Goal: Answer question/provide support

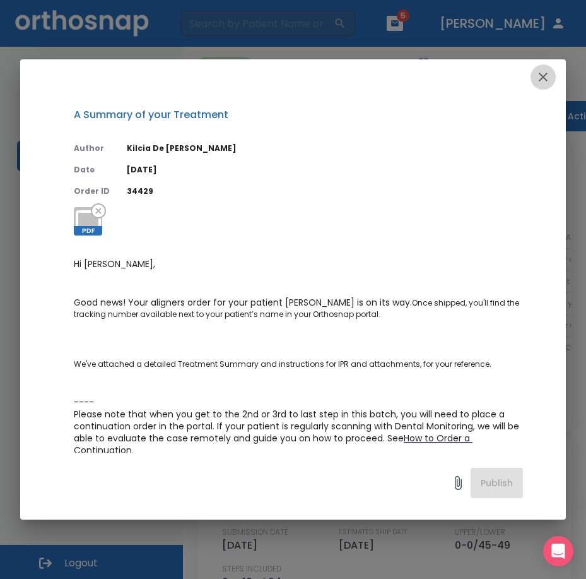
click at [542, 76] on icon "button" at bounding box center [543, 76] width 15 height 15
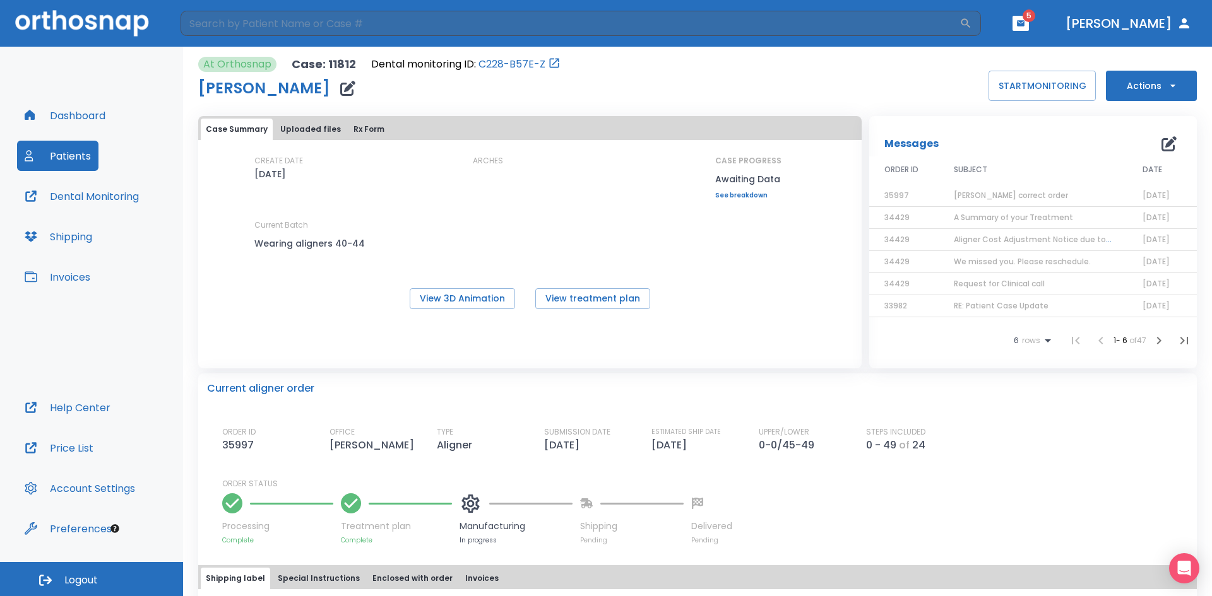
click at [586, 239] on span "Aligner Cost Adjustment Notice due to Non-compliance" at bounding box center [1064, 239] width 220 height 11
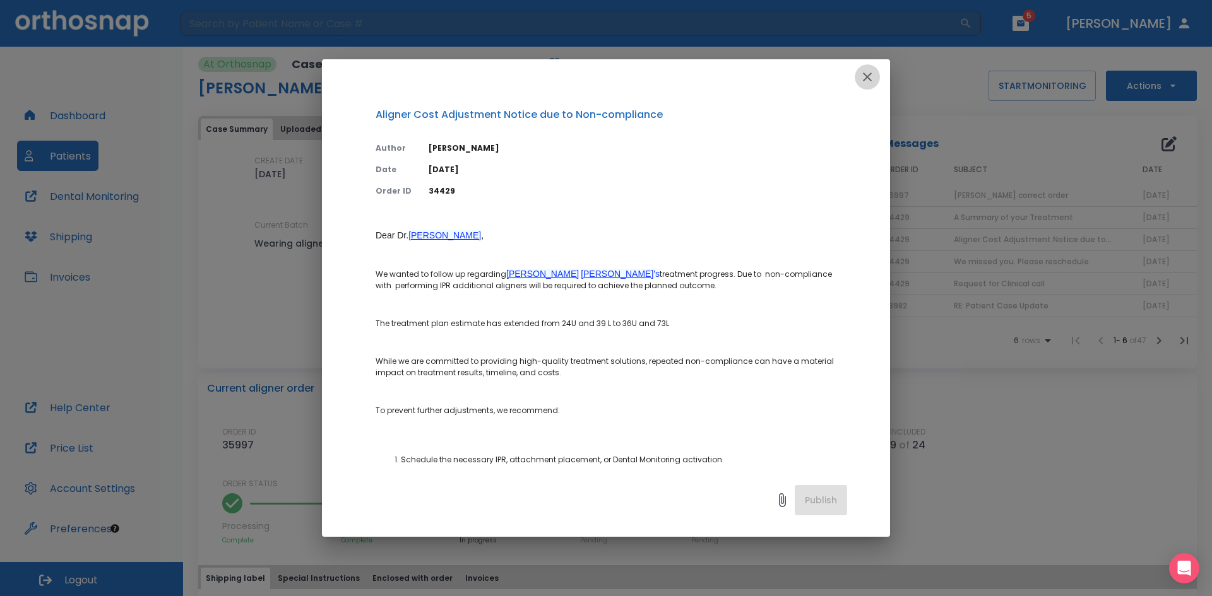
click at [586, 75] on icon "button" at bounding box center [867, 76] width 15 height 15
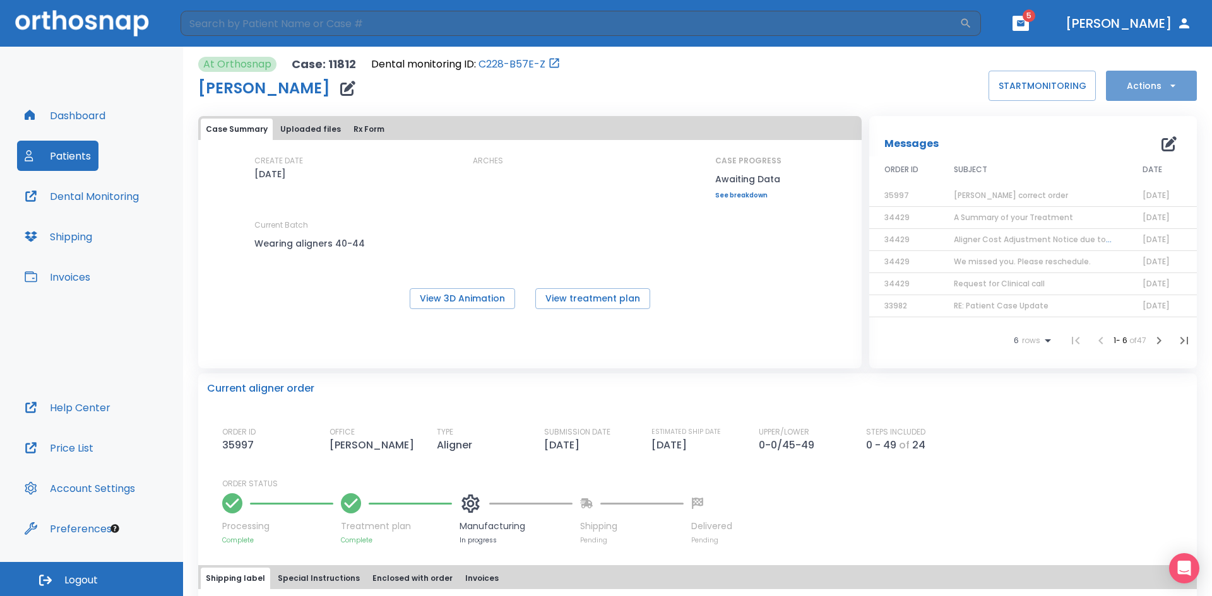
click at [586, 82] on icon "button" at bounding box center [1172, 86] width 13 height 13
click at [586, 133] on div at bounding box center [606, 298] width 1212 height 596
click at [586, 197] on span "[PERSON_NAME] correct order" at bounding box center [1011, 195] width 114 height 11
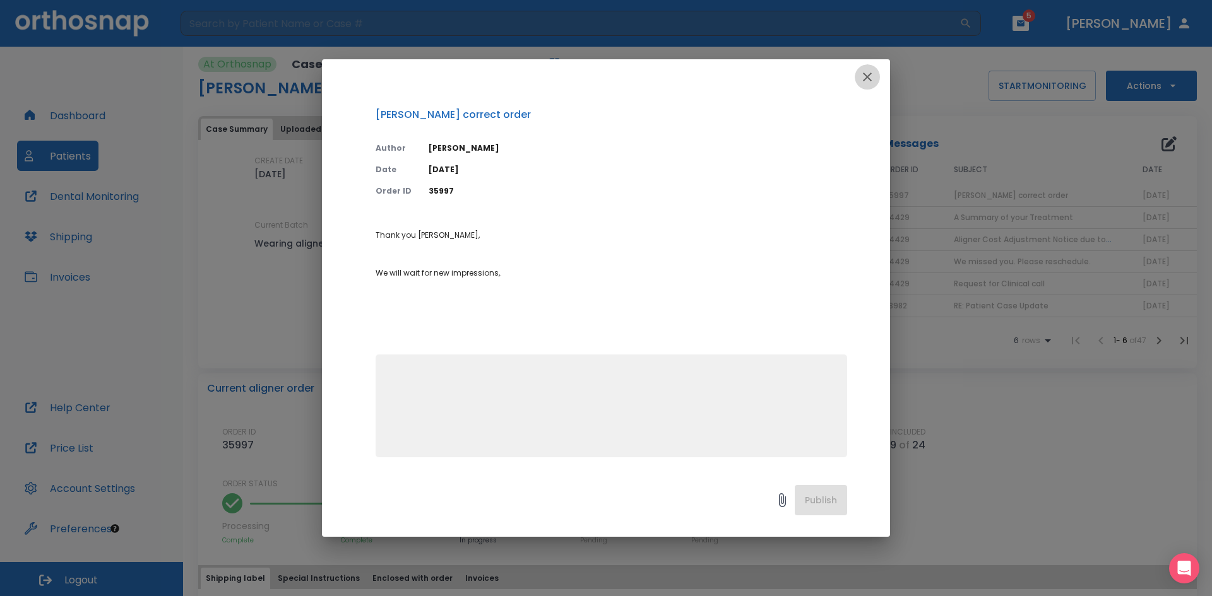
click at [586, 73] on icon "button" at bounding box center [867, 76] width 15 height 15
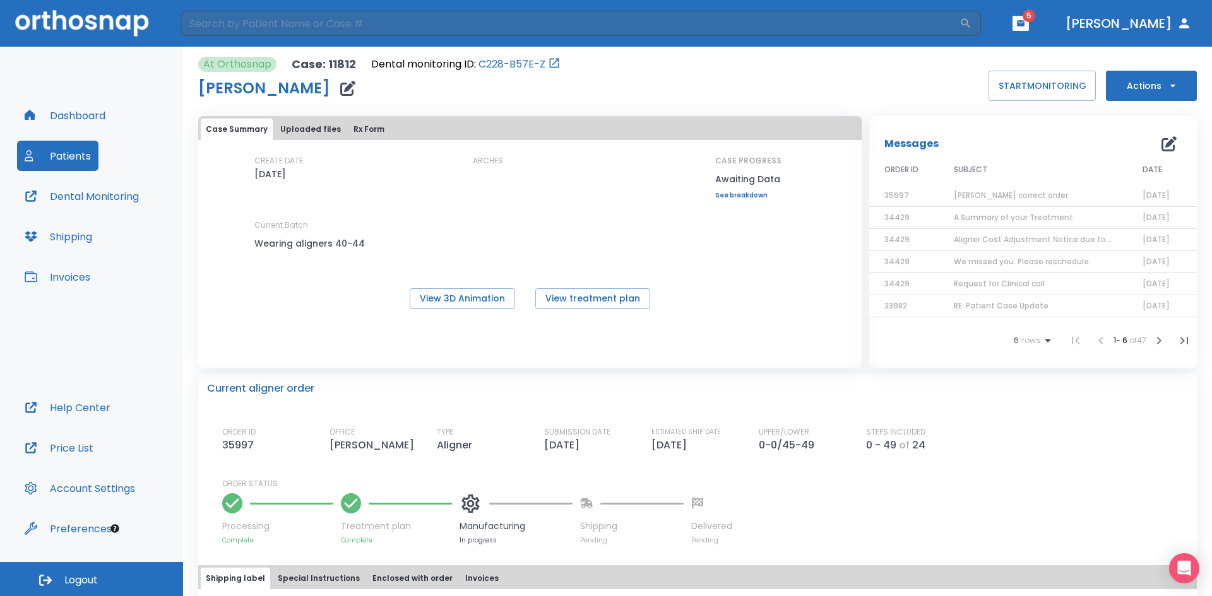
click at [586, 147] on icon "button" at bounding box center [1168, 143] width 15 height 15
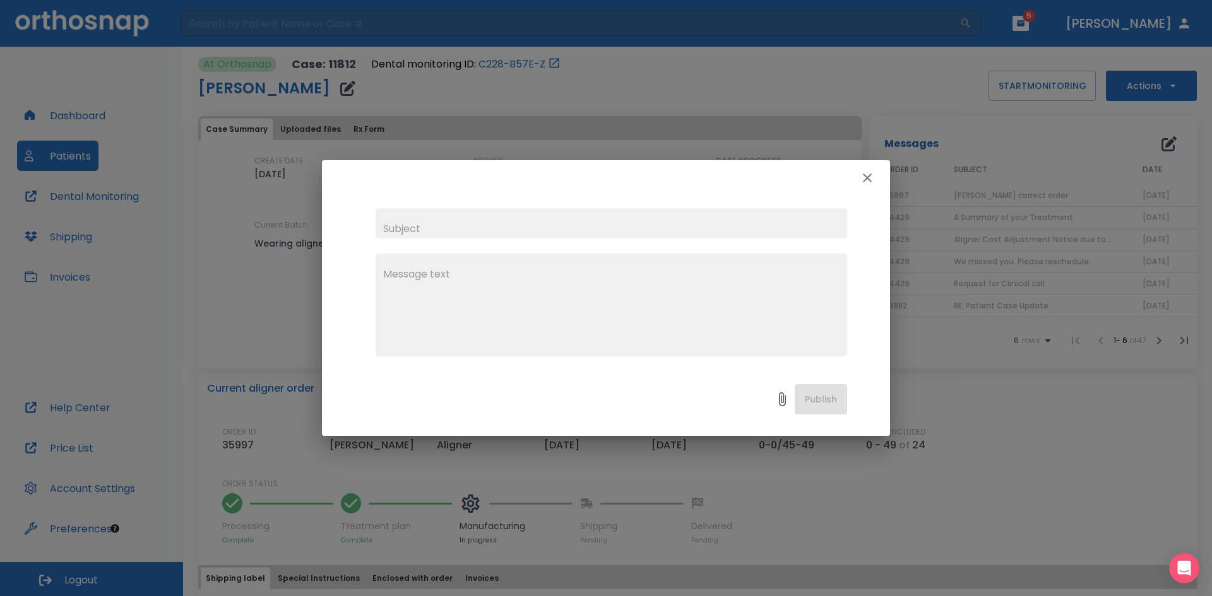
click at [471, 231] on input "text" at bounding box center [611, 223] width 471 height 30
type input "Good afternoon"
click at [444, 280] on textarea at bounding box center [611, 310] width 456 height 87
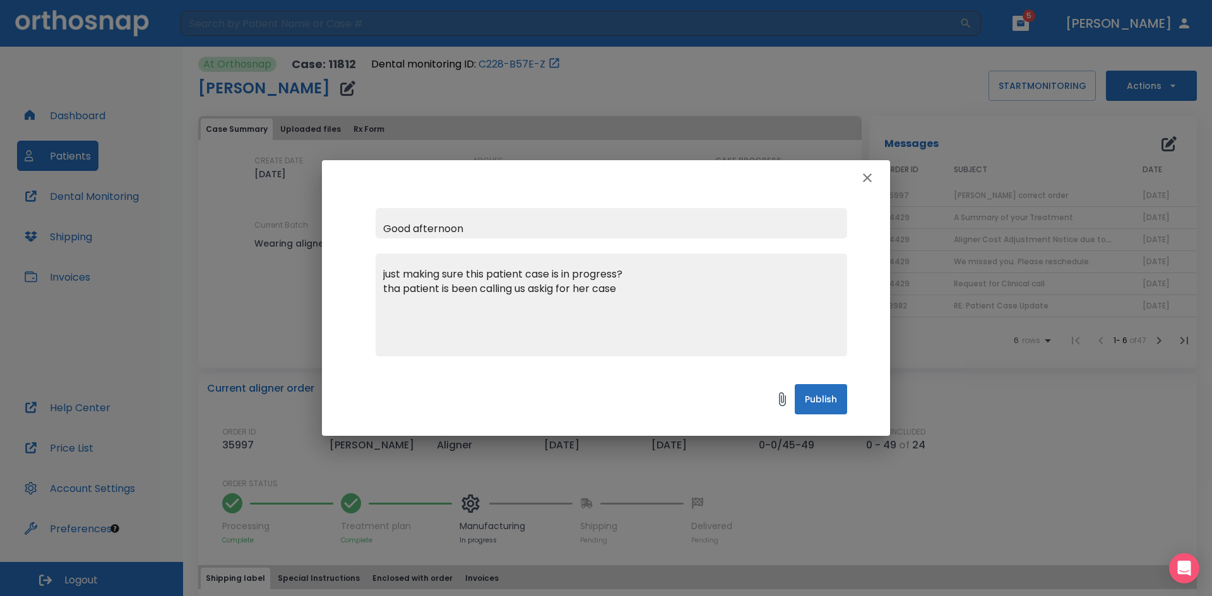
type textarea "just making sure this patient case is in progress? tha patient is been calling …"
click at [586, 401] on button "Publish" at bounding box center [821, 399] width 52 height 30
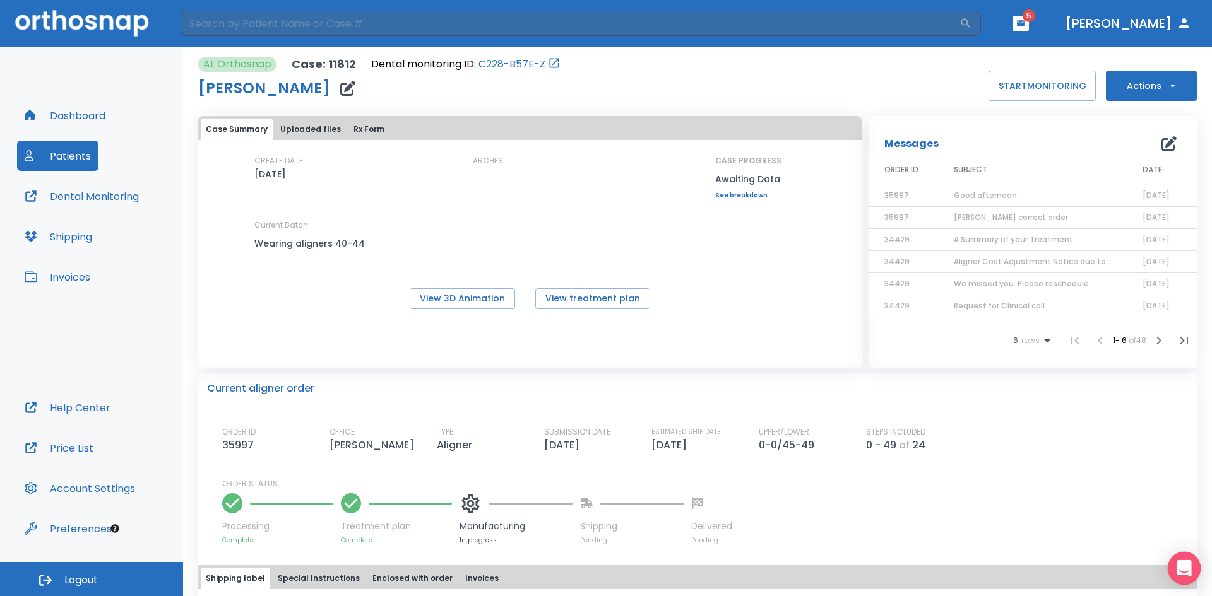
click at [586, 567] on icon "Open Intercom Messenger" at bounding box center [1184, 568] width 16 height 16
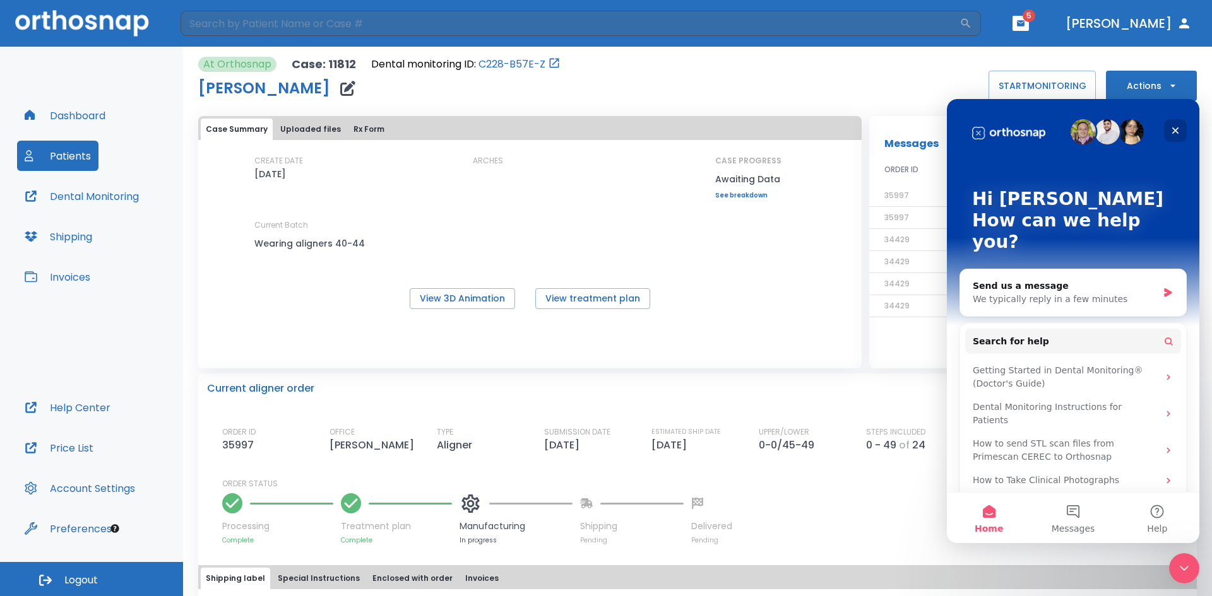
click at [586, 129] on icon "Close" at bounding box center [1175, 131] width 10 height 10
